Goal: Information Seeking & Learning: Compare options

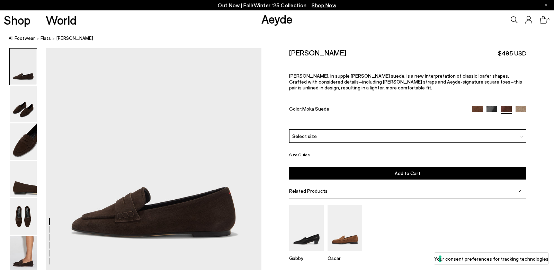
scroll to position [0, 0]
click at [527, 109] on div "Size Guide Shoes Belt Our shoes come in European sizing. The easiest way to mea…" at bounding box center [407, 179] width 292 height 263
click at [523, 110] on img at bounding box center [520, 111] width 11 height 11
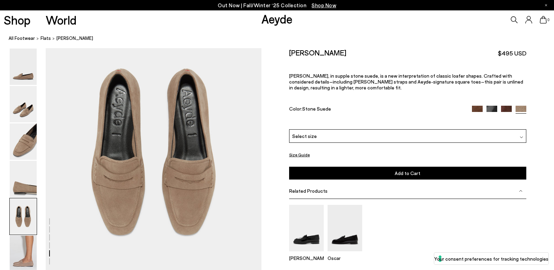
scroll to position [1140, 0]
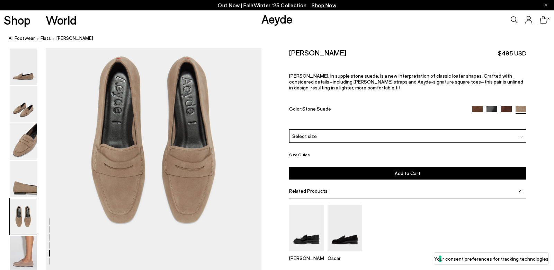
click at [494, 109] on img at bounding box center [491, 111] width 11 height 11
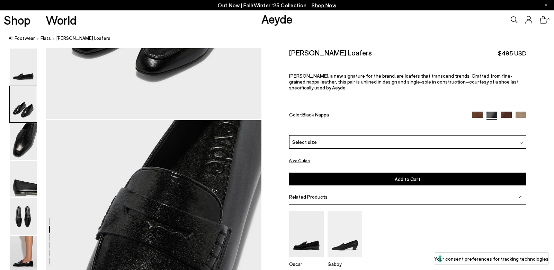
scroll to position [316, 0]
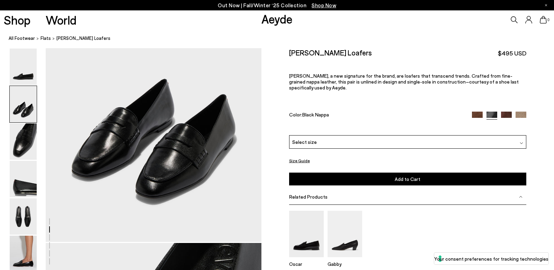
click at [478, 111] on img at bounding box center [477, 116] width 11 height 11
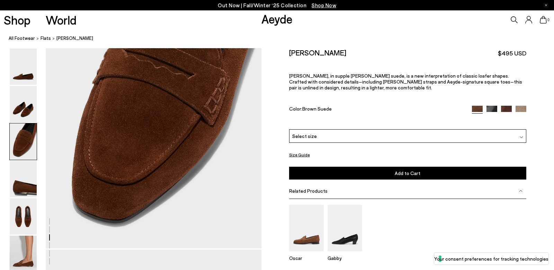
scroll to position [598, 0]
click at [508, 108] on img at bounding box center [506, 111] width 11 height 11
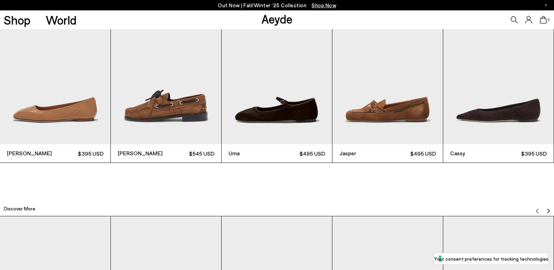
scroll to position [1776, 0]
